Goal: Information Seeking & Learning: Learn about a topic

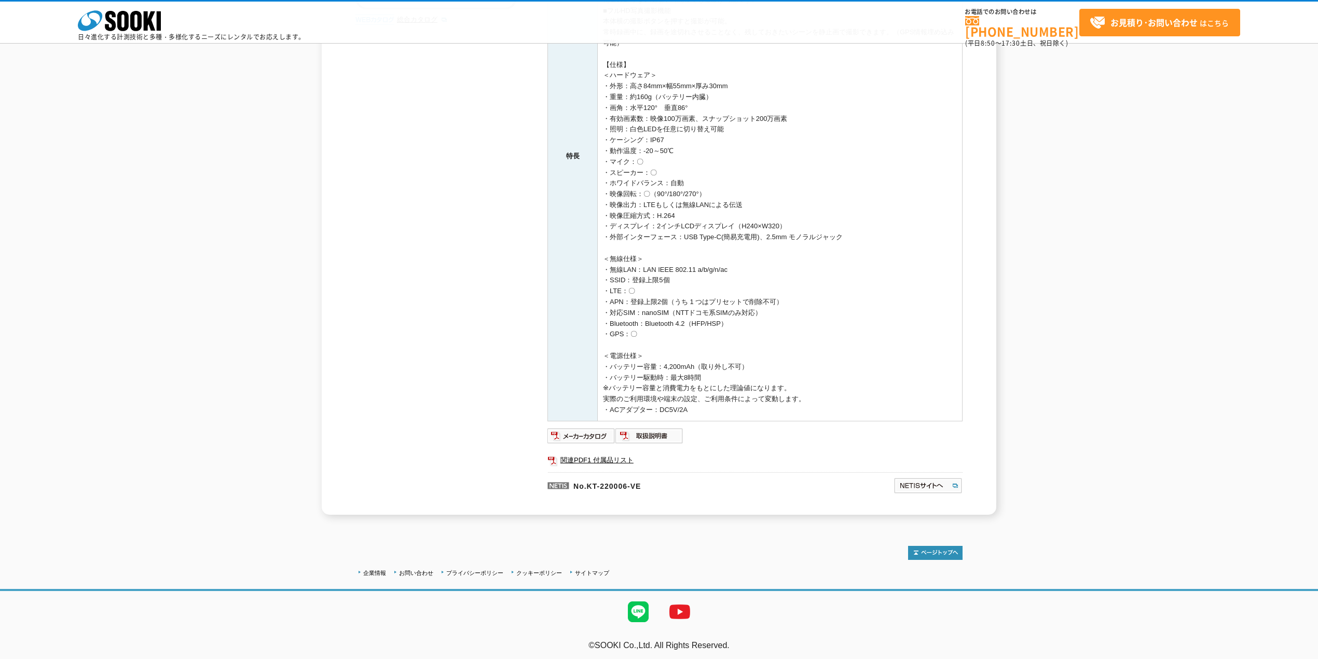
scroll to position [310, 0]
click at [592, 430] on img at bounding box center [581, 433] width 68 height 17
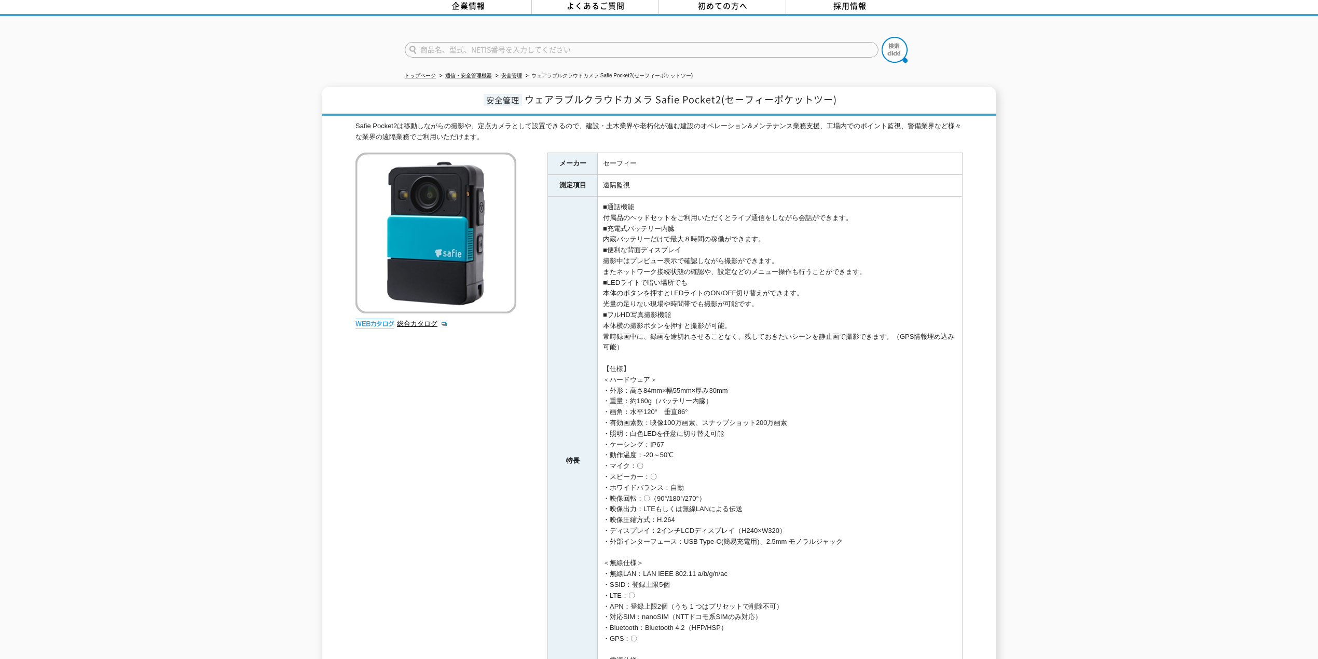
scroll to position [0, 0]
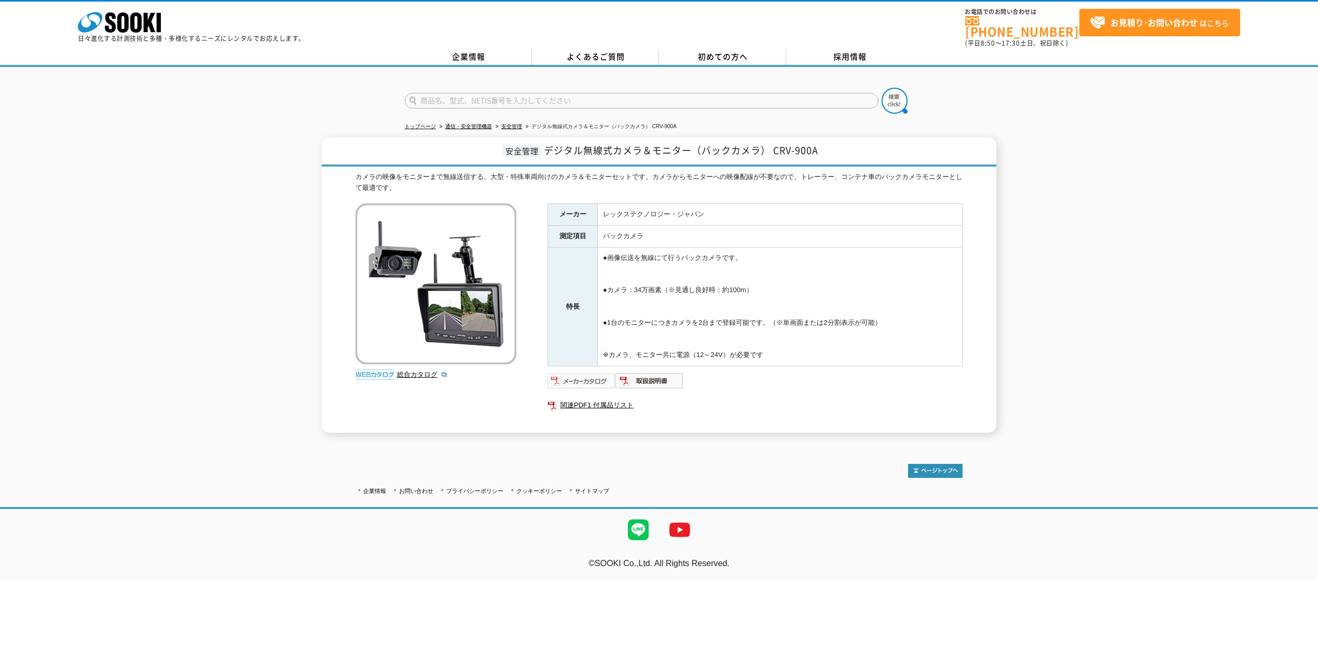
click at [583, 380] on img at bounding box center [581, 380] width 68 height 17
